Goal: Task Accomplishment & Management: Manage account settings

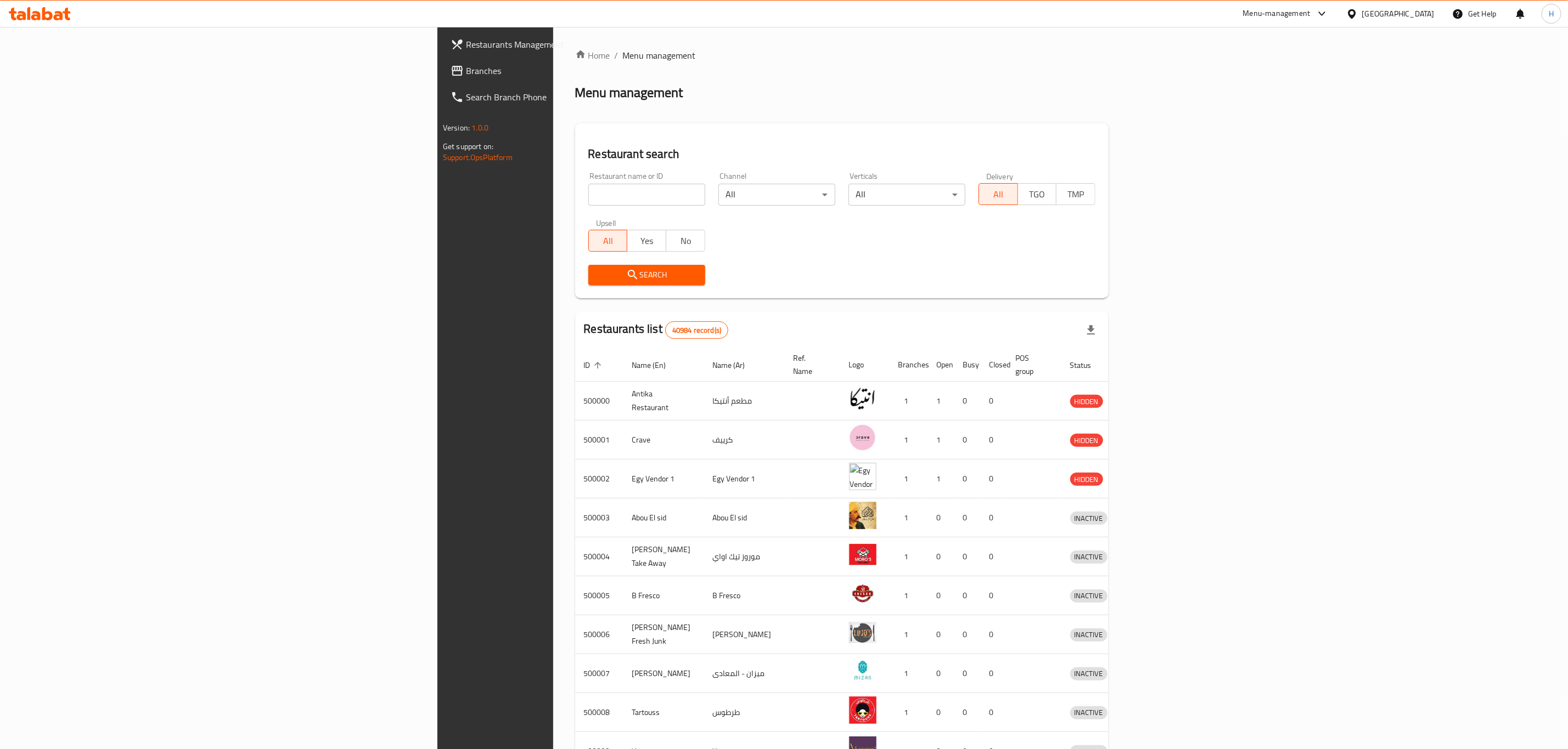
click at [588, 186] on input "search" at bounding box center [646, 195] width 117 height 22
paste input "682831"
type input "682831"
click at [597, 271] on span "Search" at bounding box center [646, 275] width 99 height 14
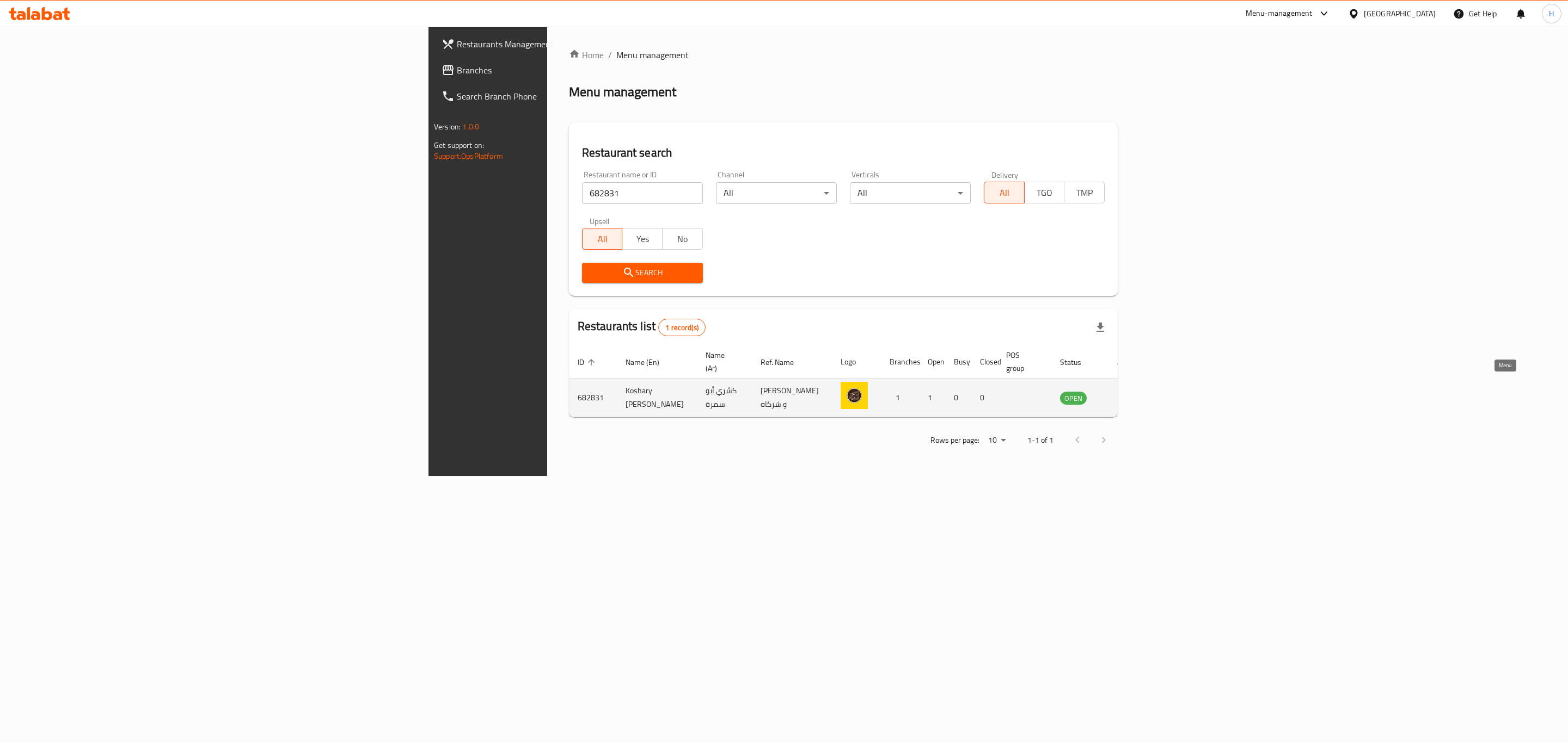
click at [1128, 396] on icon "enhanced table" at bounding box center [1126, 398] width 4 height 4
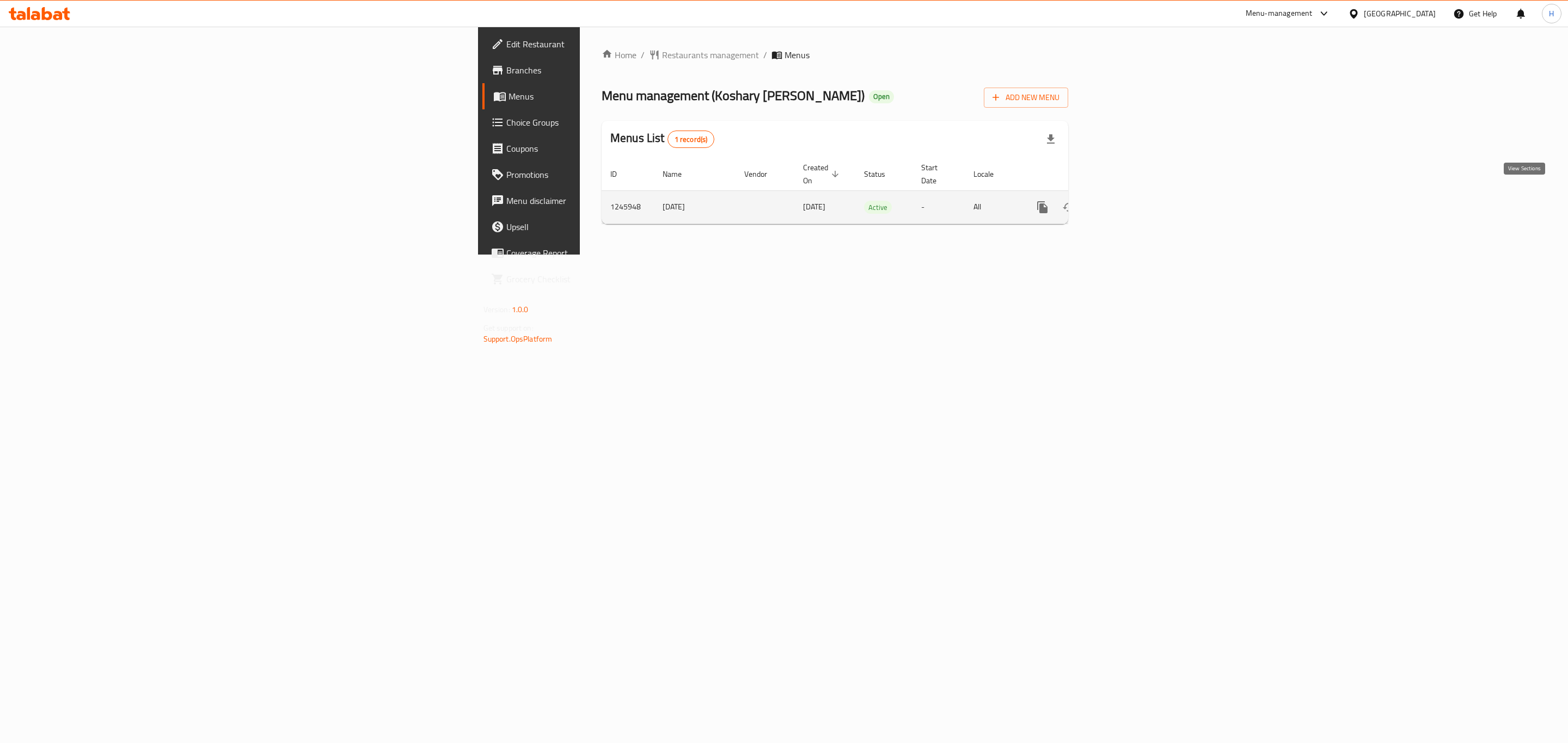
click at [1128, 201] on icon "enhanced table" at bounding box center [1121, 208] width 13 height 13
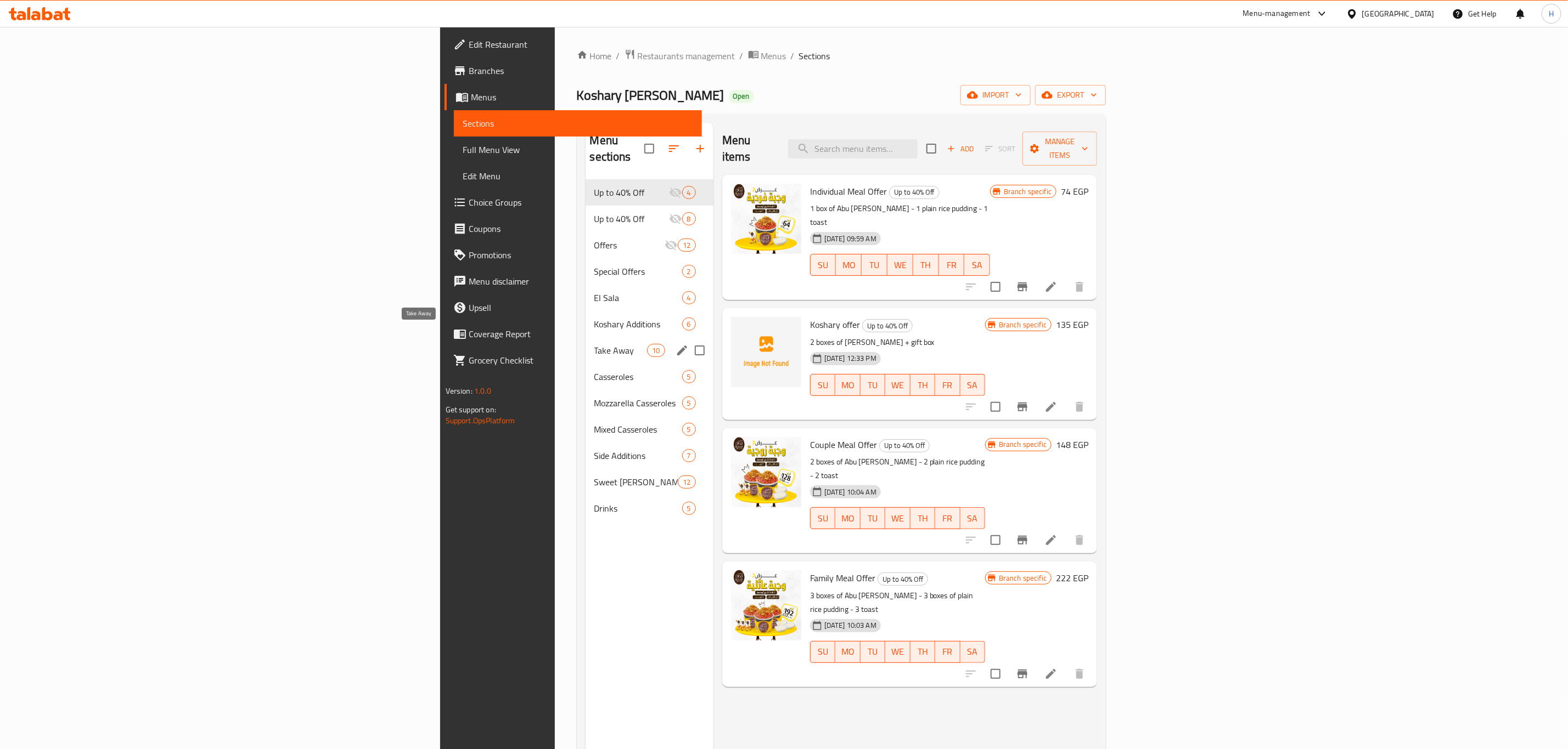
click at [595, 344] on span "Take Away" at bounding box center [621, 350] width 53 height 13
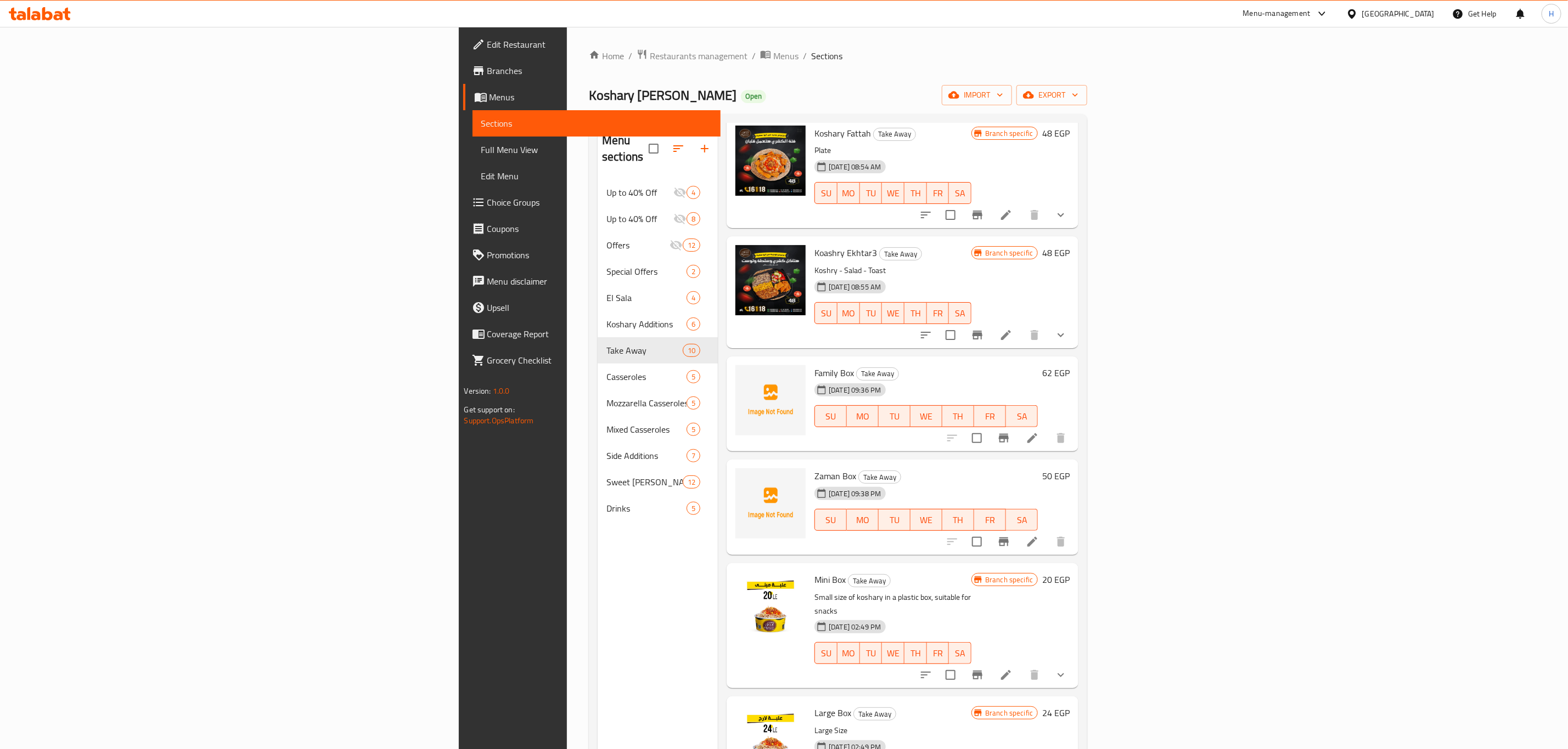
scroll to position [165, 0]
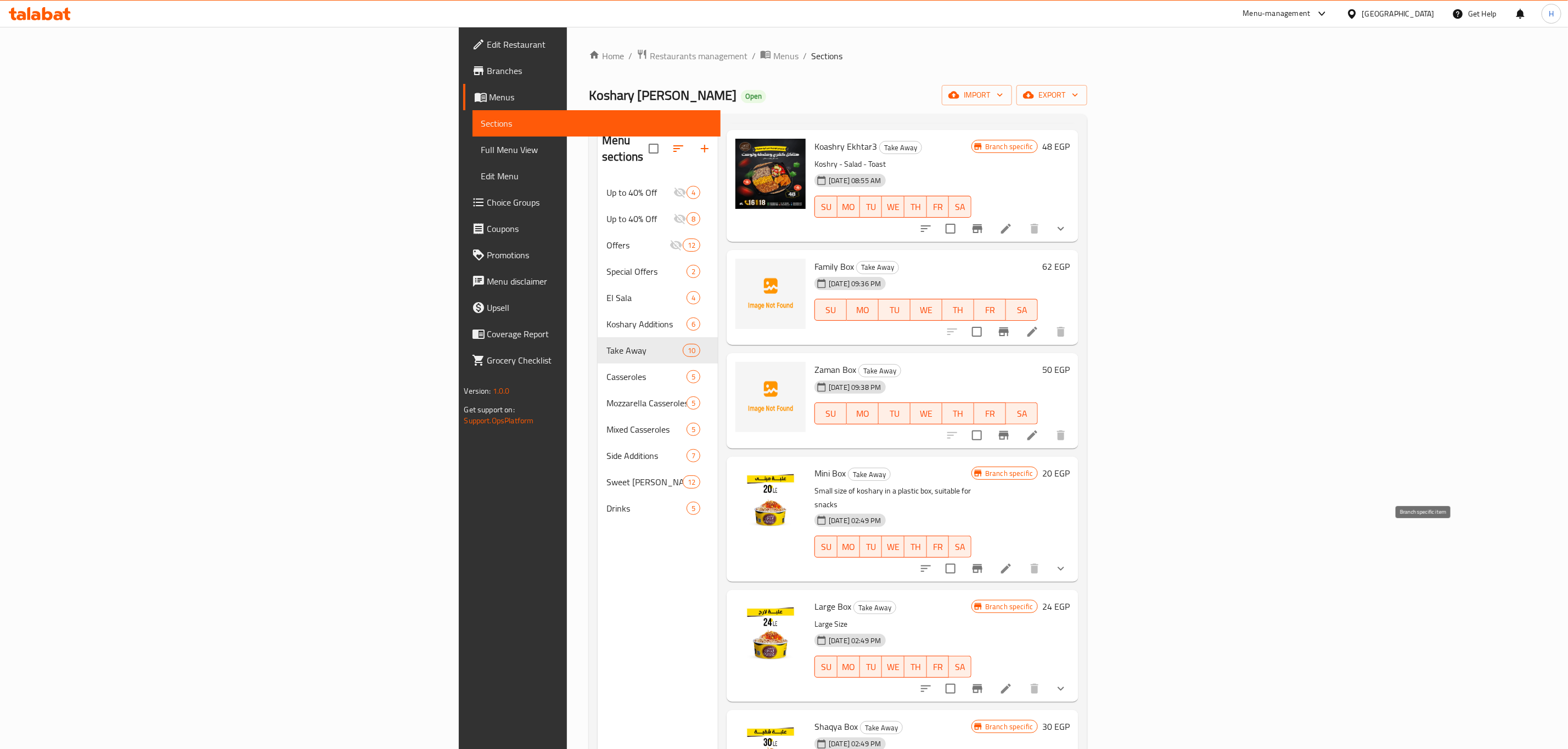
click at [982, 564] on icon "Branch-specific-item" at bounding box center [977, 569] width 10 height 9
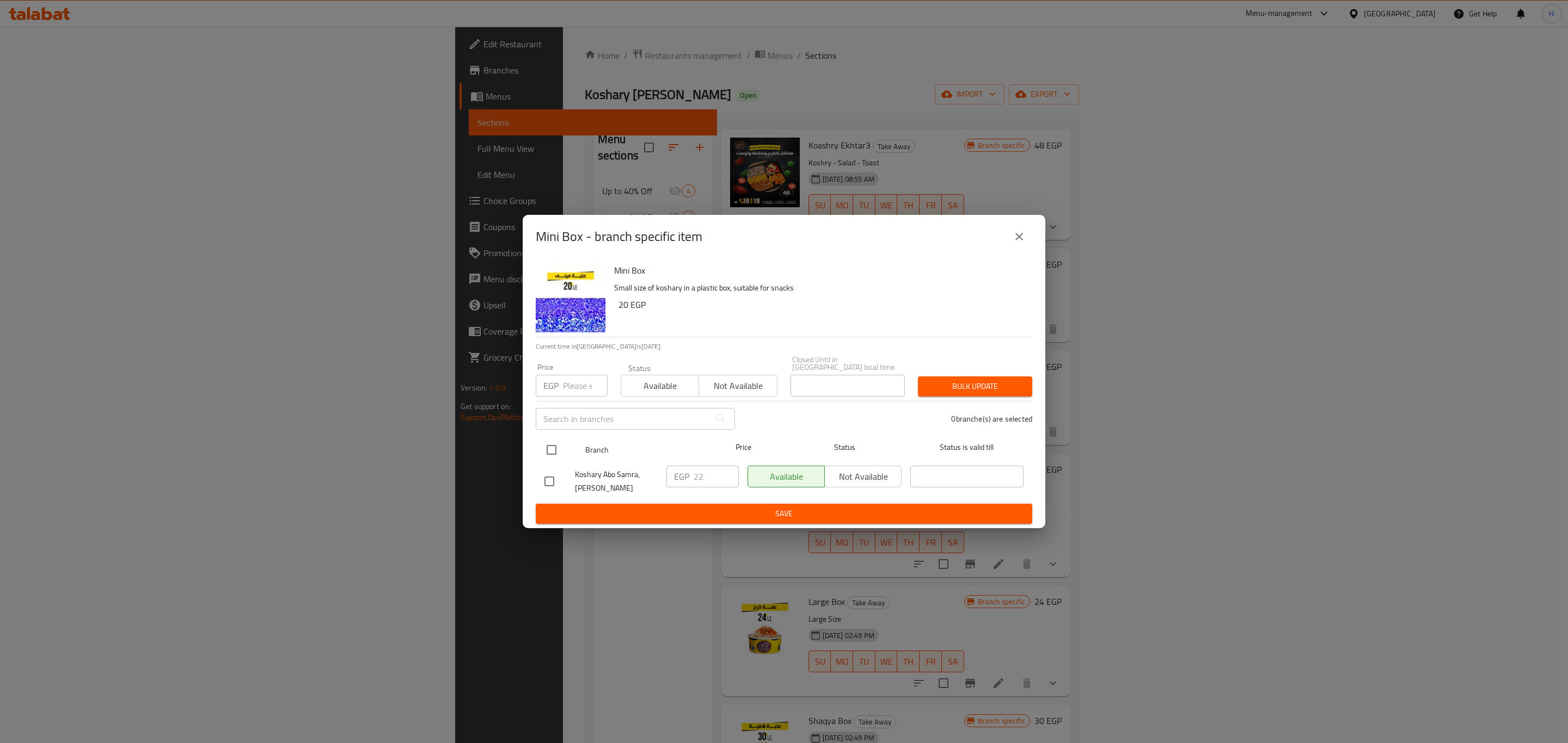
click at [562, 447] on input "checkbox" at bounding box center [551, 450] width 23 height 23
checkbox input "true"
click at [721, 471] on input "22" at bounding box center [716, 477] width 45 height 22
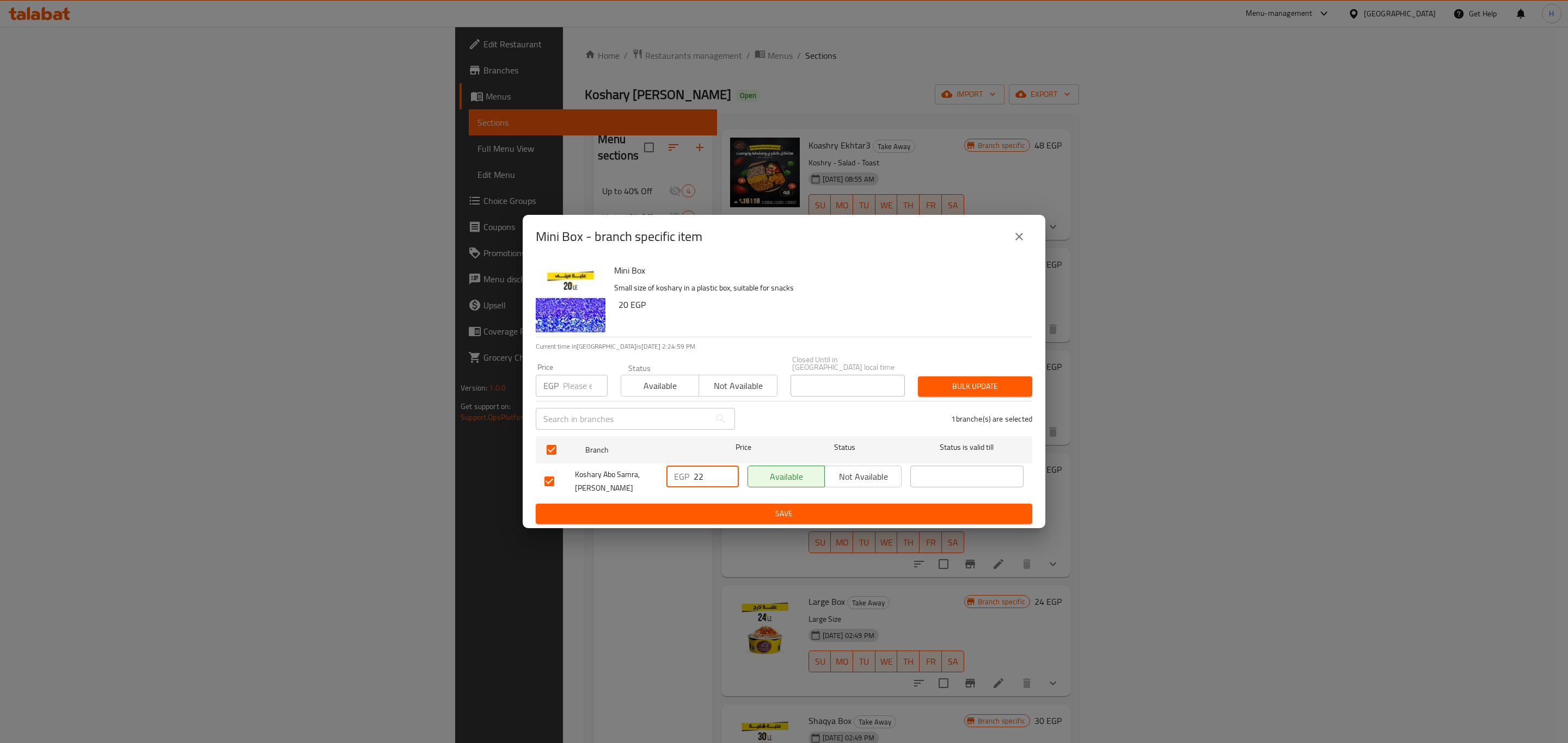
click at [721, 471] on input "22" at bounding box center [716, 477] width 45 height 22
paste input "3"
type input "23"
click at [826, 507] on span "Save" at bounding box center [784, 513] width 479 height 14
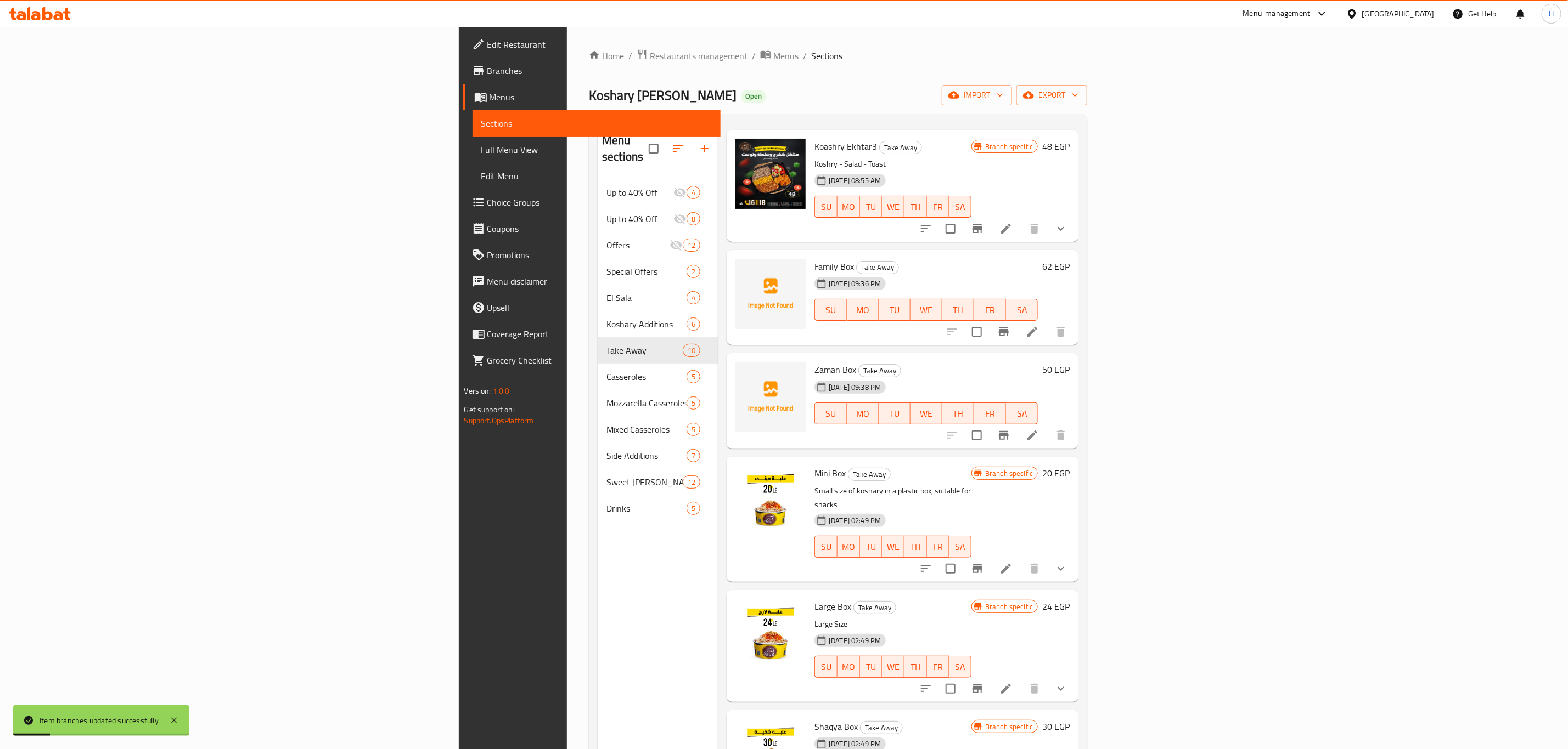
click at [1069, 466] on h6 "20 EGP" at bounding box center [1055, 473] width 27 height 16
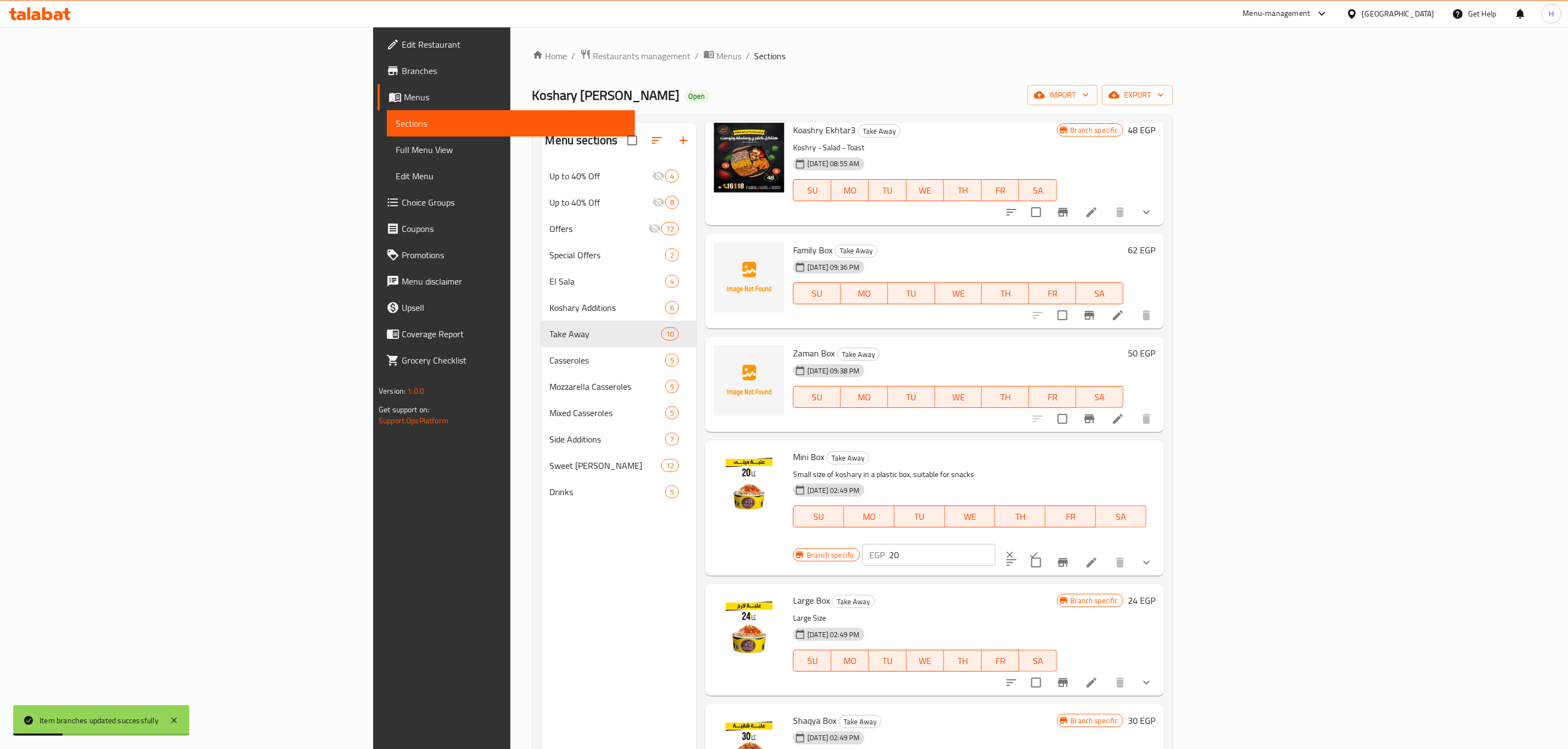
click at [885, 549] on p "EGP" at bounding box center [877, 555] width 16 height 13
click at [996, 544] on input "20" at bounding box center [942, 555] width 106 height 22
paste input "3"
type input "23"
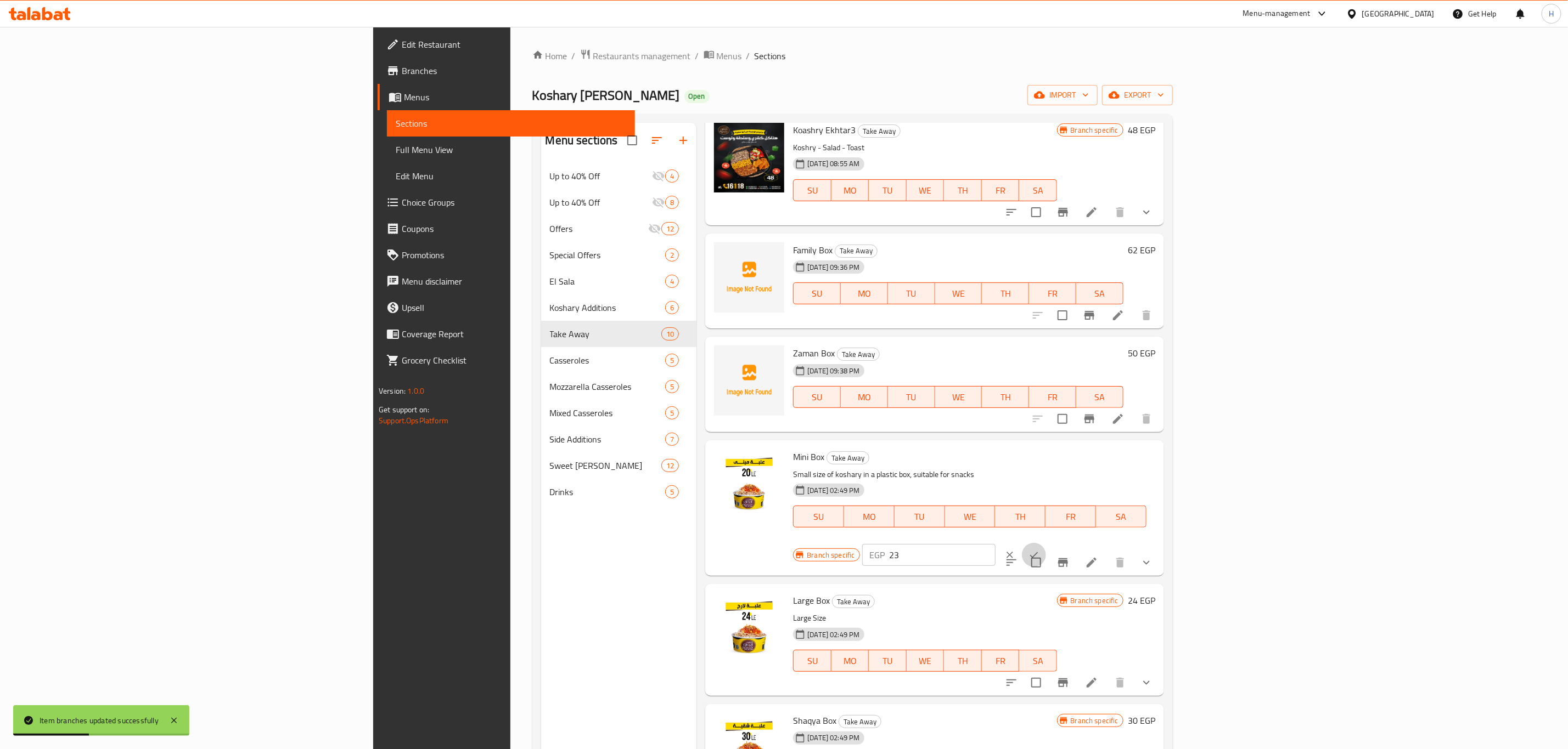
click at [1046, 543] on button "ok" at bounding box center [1033, 555] width 24 height 24
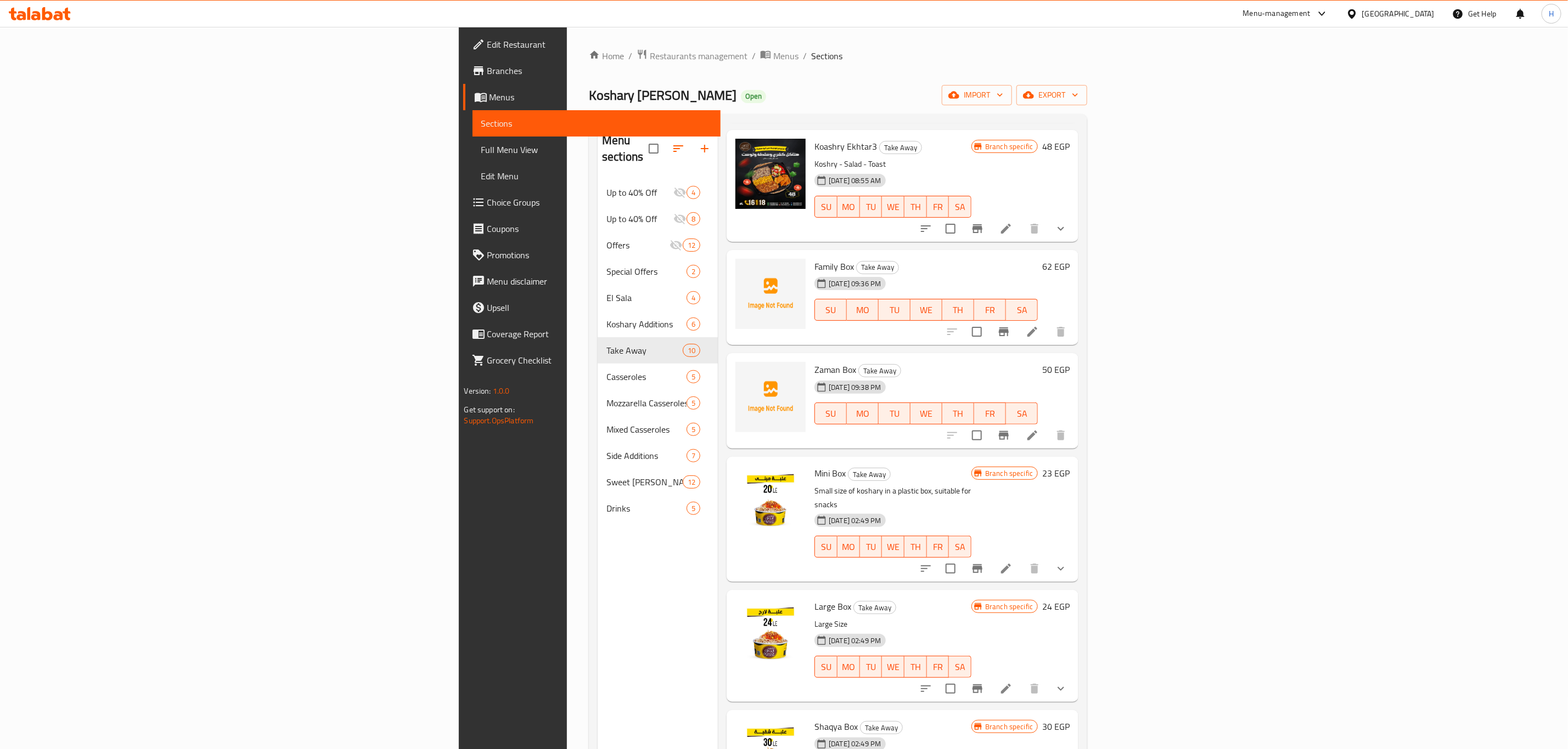
click at [1069, 599] on h6 "24 EGP" at bounding box center [1055, 606] width 27 height 16
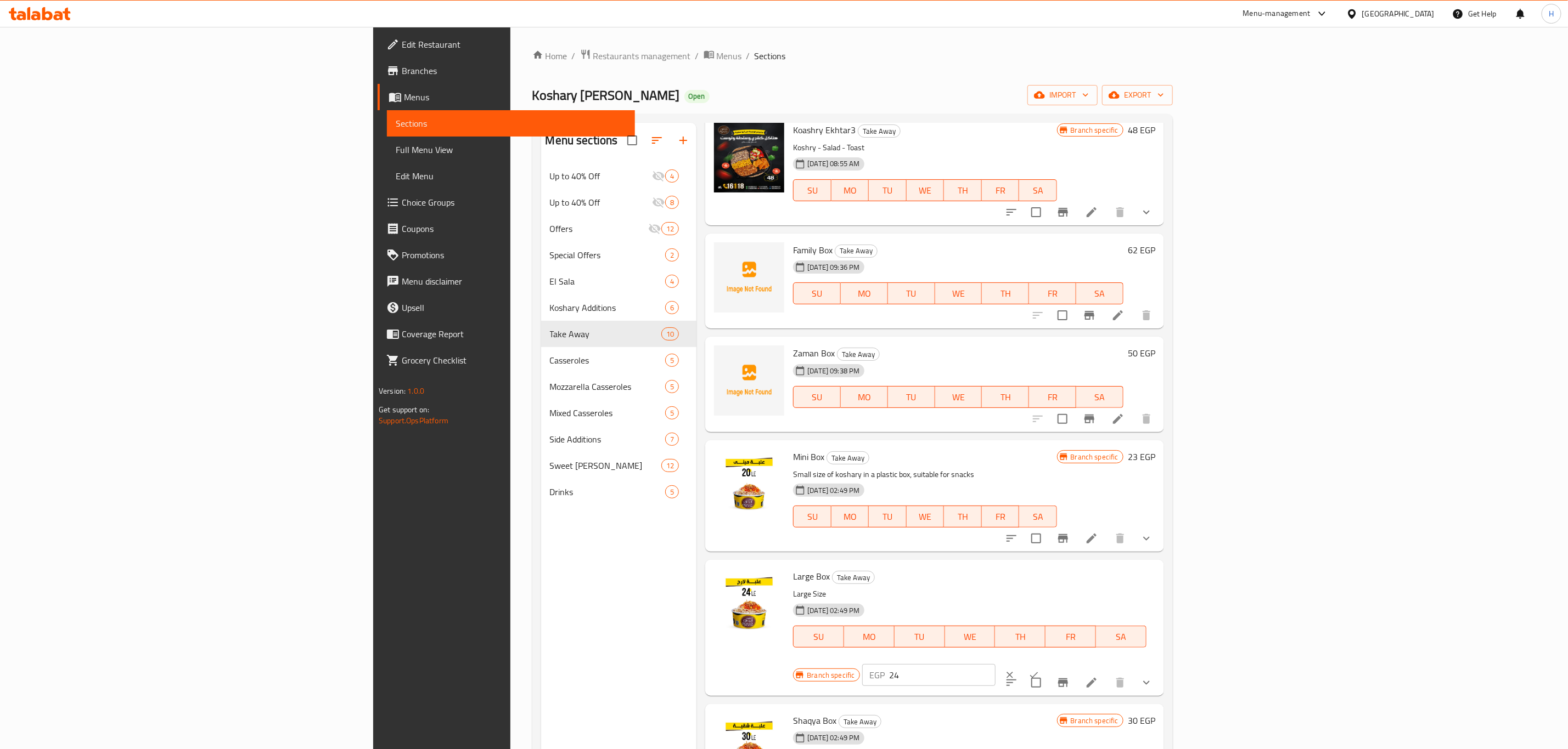
click at [996, 664] on input "24" at bounding box center [942, 675] width 106 height 22
type input "25"
click at [1039, 670] on icon "ok" at bounding box center [1033, 675] width 11 height 11
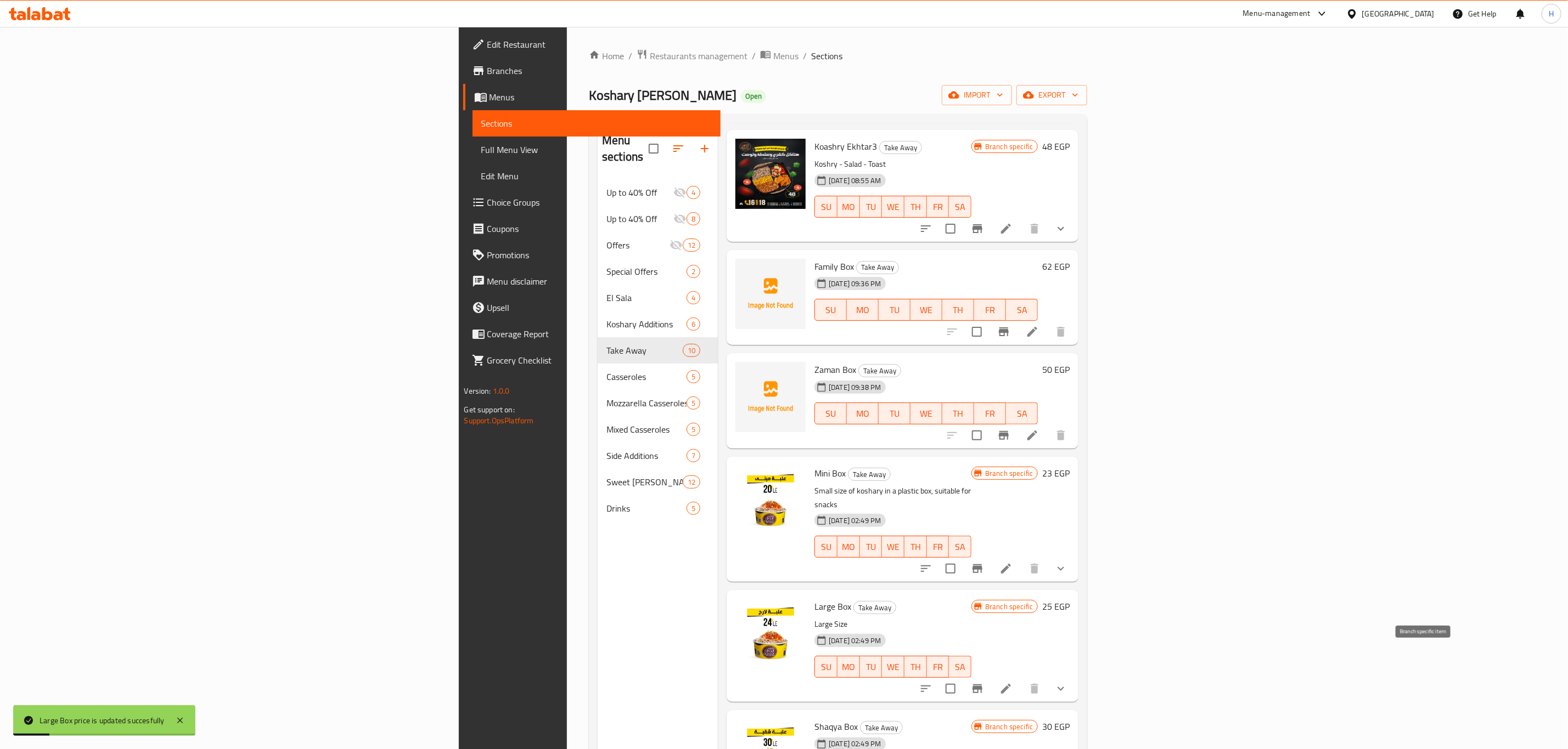
click at [990, 676] on button "Branch-specific-item" at bounding box center [978, 689] width 27 height 27
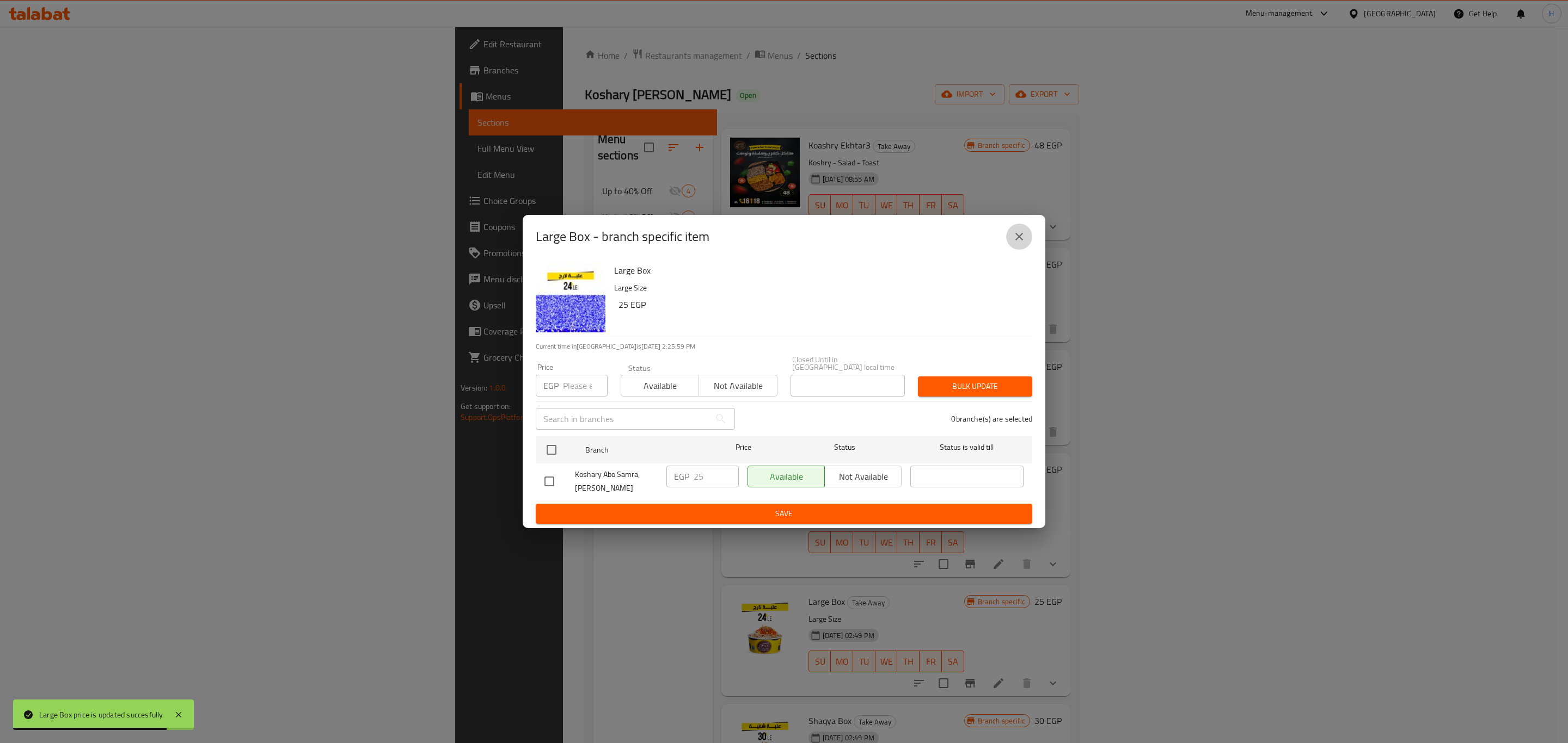
click at [1022, 241] on icon "close" at bounding box center [1019, 237] width 7 height 7
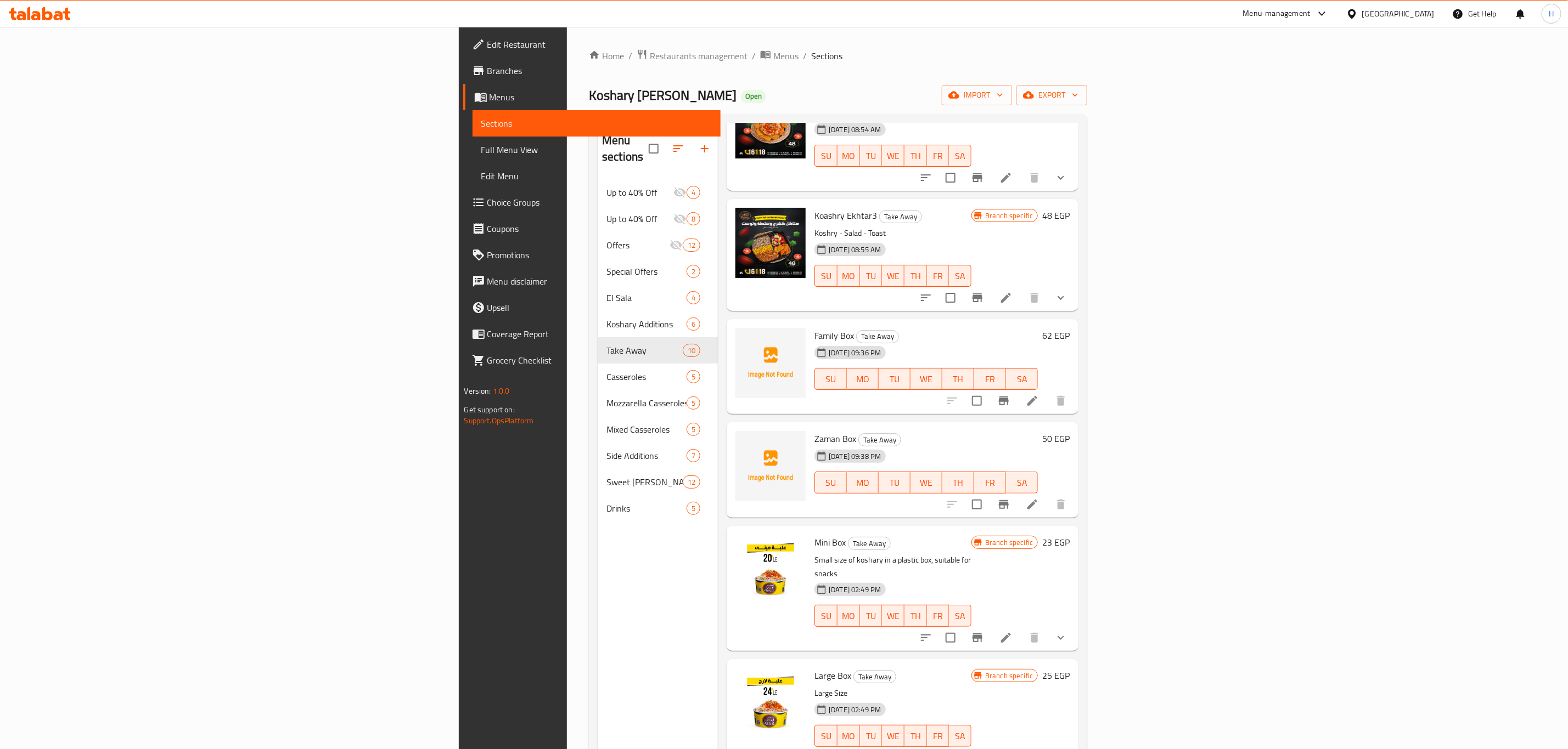
scroll to position [0, 0]
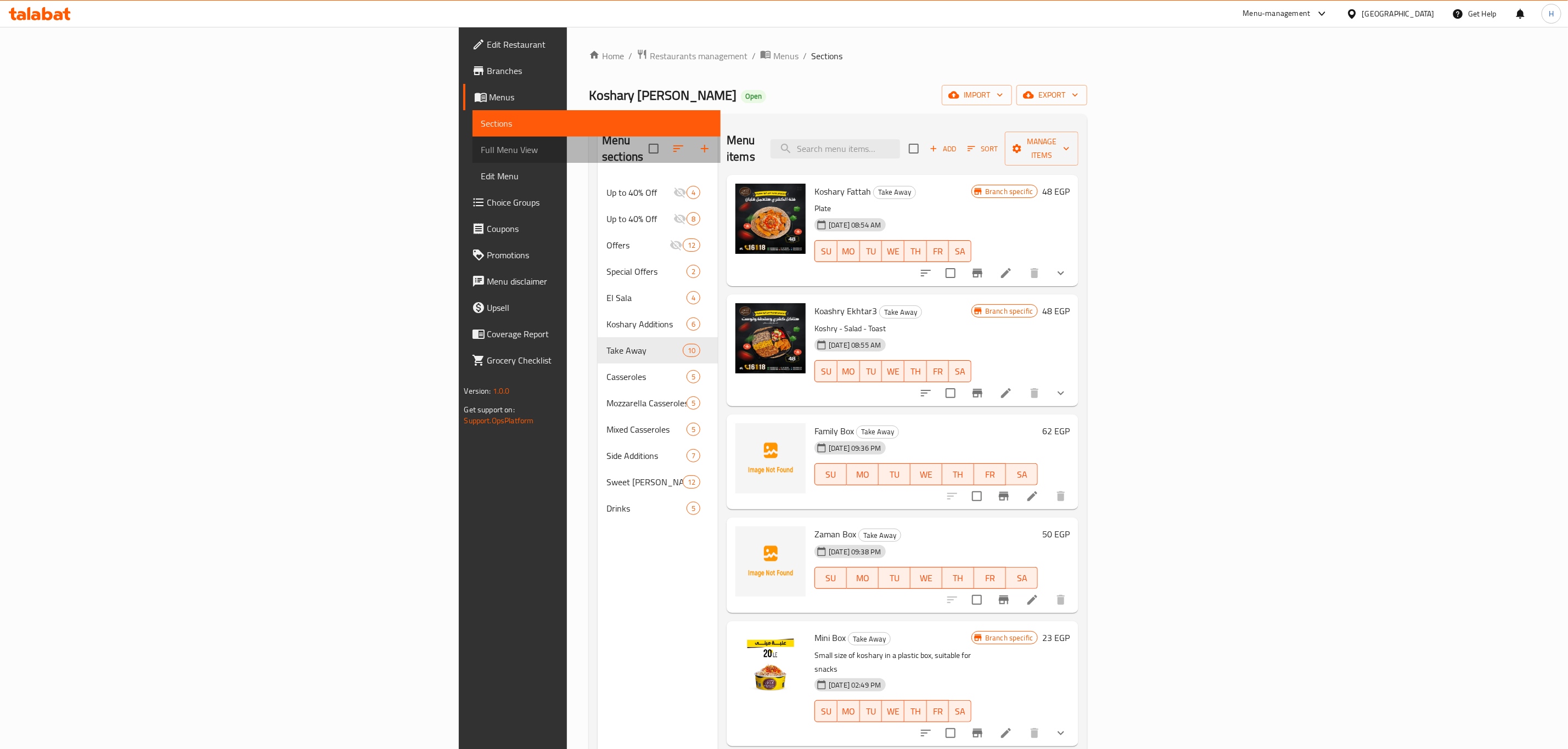
click at [481, 146] on span "Full Menu View" at bounding box center [597, 150] width 231 height 13
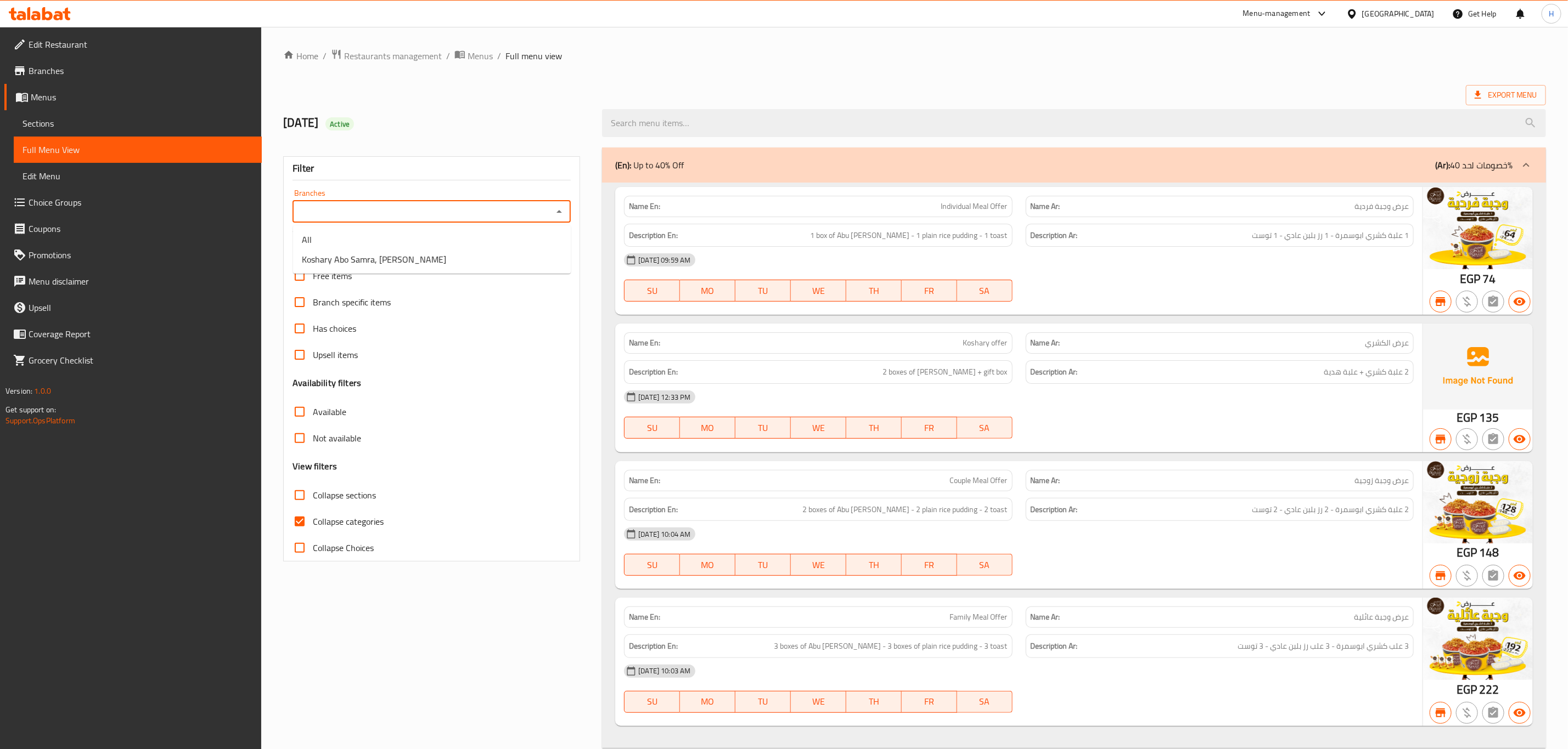
click at [401, 216] on input "Branches" at bounding box center [422, 211] width 254 height 16
click at [362, 257] on span "Koshary Abo Samra, [PERSON_NAME]" at bounding box center [374, 260] width 144 height 13
type input "Koshary Abo Samra, [PERSON_NAME]"
click at [299, 494] on input "Collapse sections" at bounding box center [300, 495] width 27 height 27
checkbox input "true"
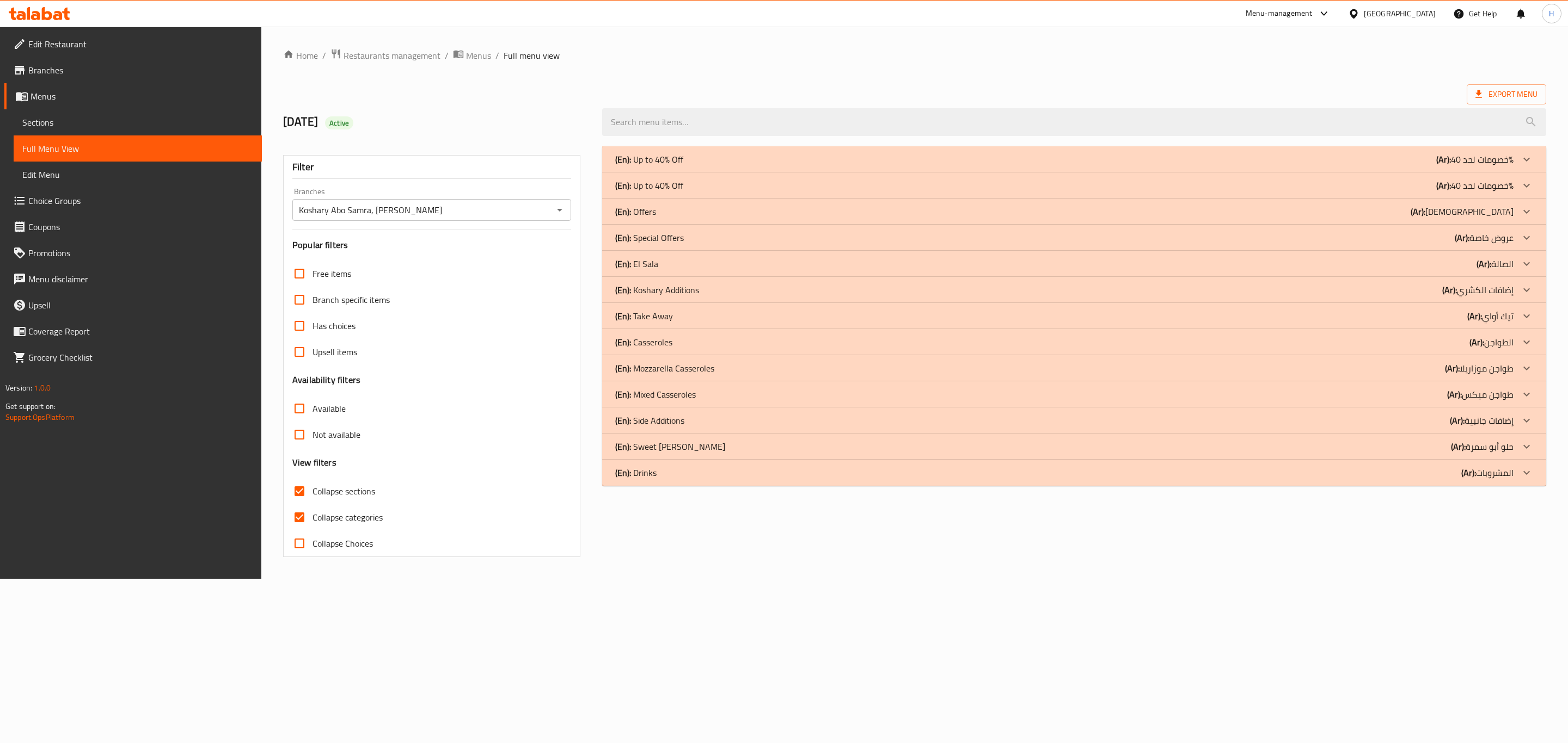
click at [1508, 166] on p "(Ar): [PERSON_NAME]" at bounding box center [1474, 159] width 77 height 13
click at [1512, 166] on p "(Ar): [PERSON_NAME]" at bounding box center [1474, 159] width 77 height 13
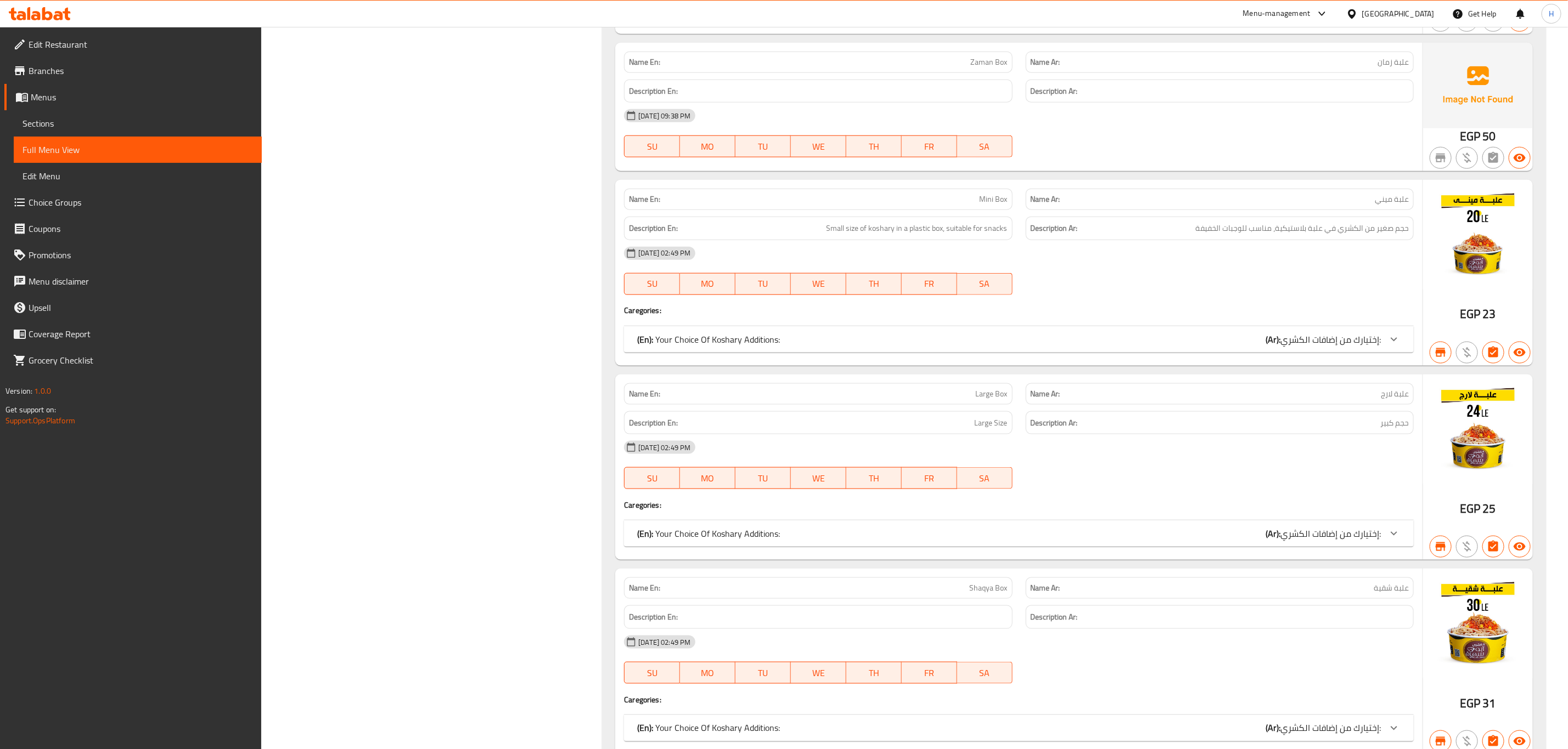
scroll to position [660, 0]
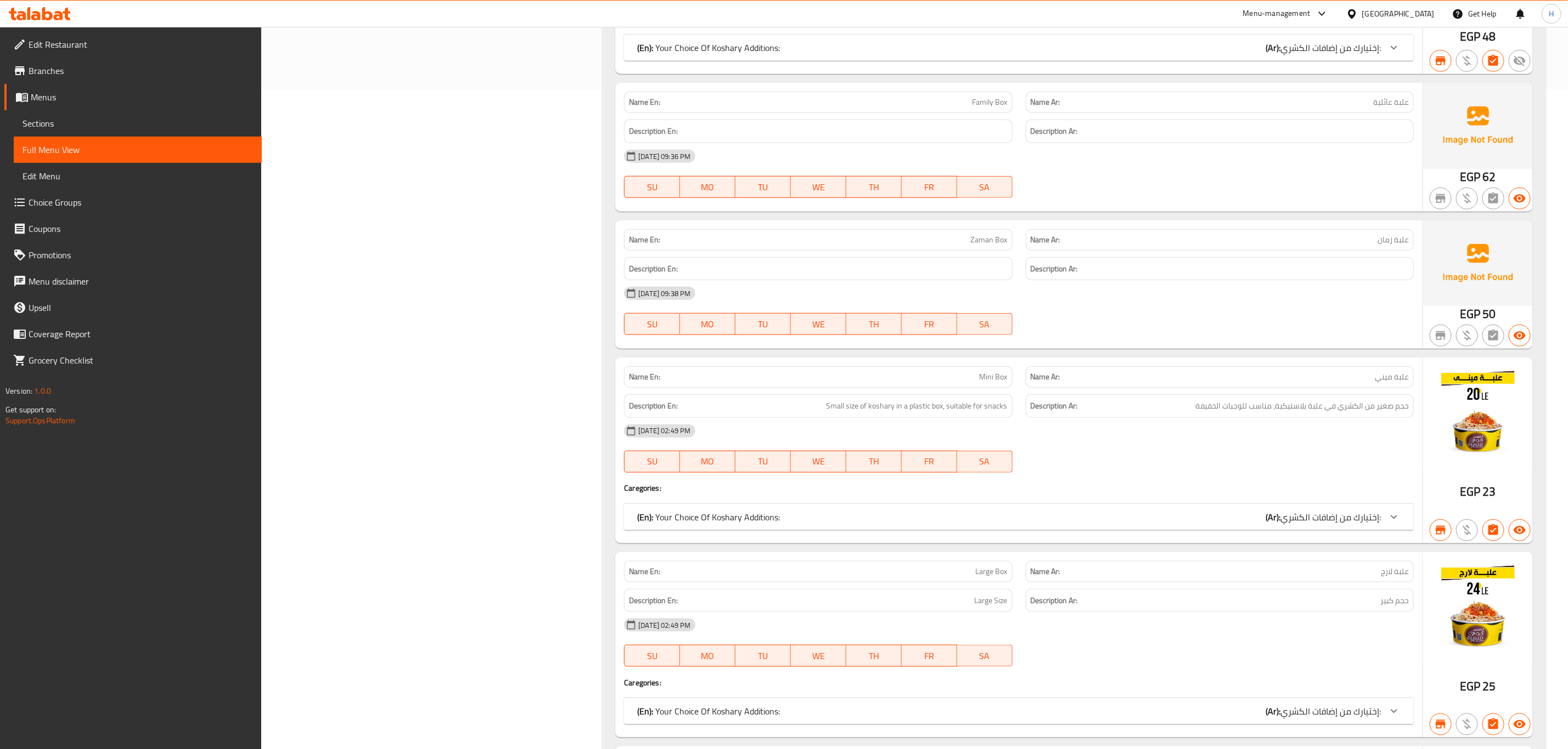
click at [1424, 12] on div "[GEOGRAPHIC_DATA]" at bounding box center [1398, 13] width 72 height 12
click at [1306, 282] on div "[GEOGRAPHIC_DATA]" at bounding box center [1316, 288] width 72 height 12
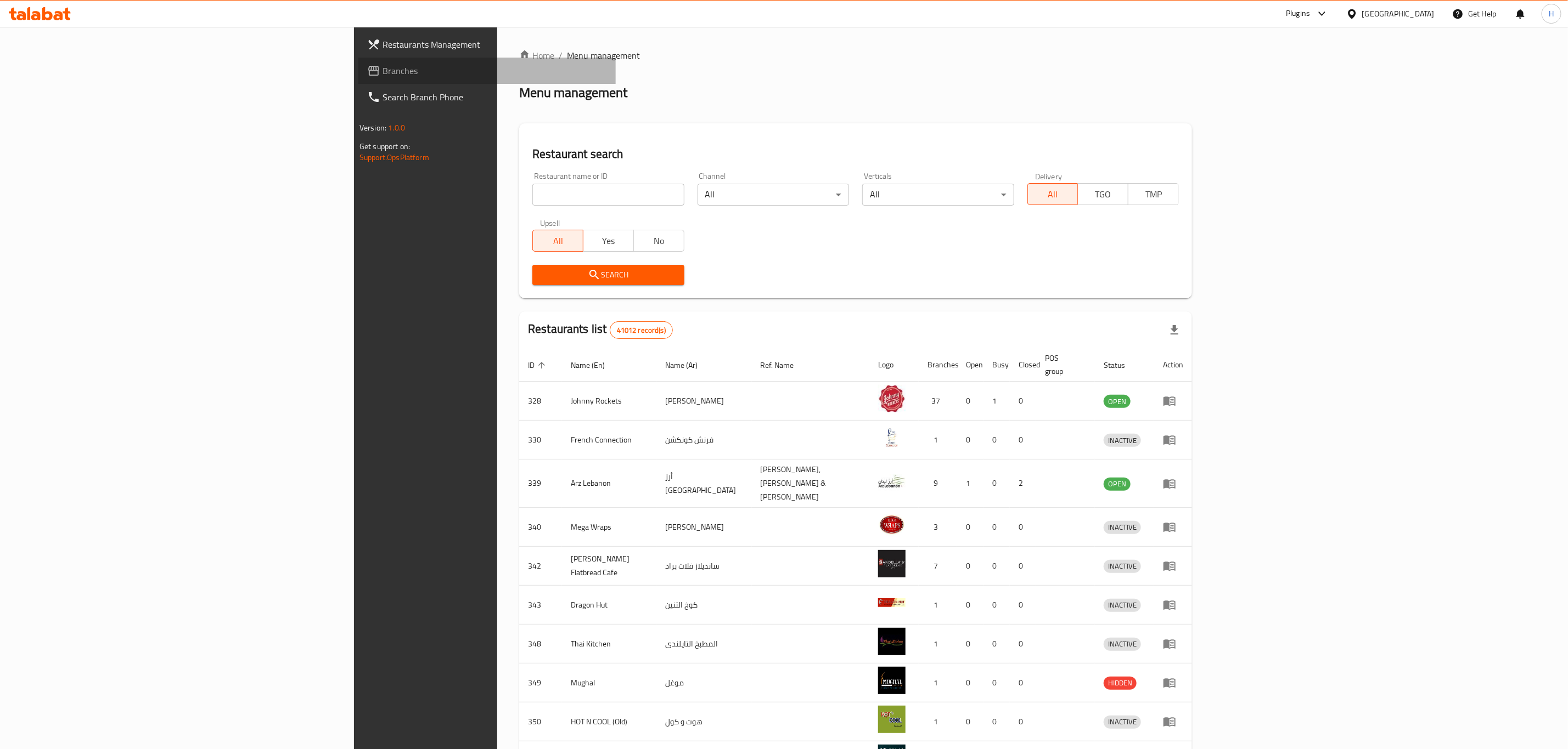
click at [382, 64] on span "Branches" at bounding box center [494, 71] width 224 height 13
